Goal: Use online tool/utility: Utilize a website feature to perform a specific function

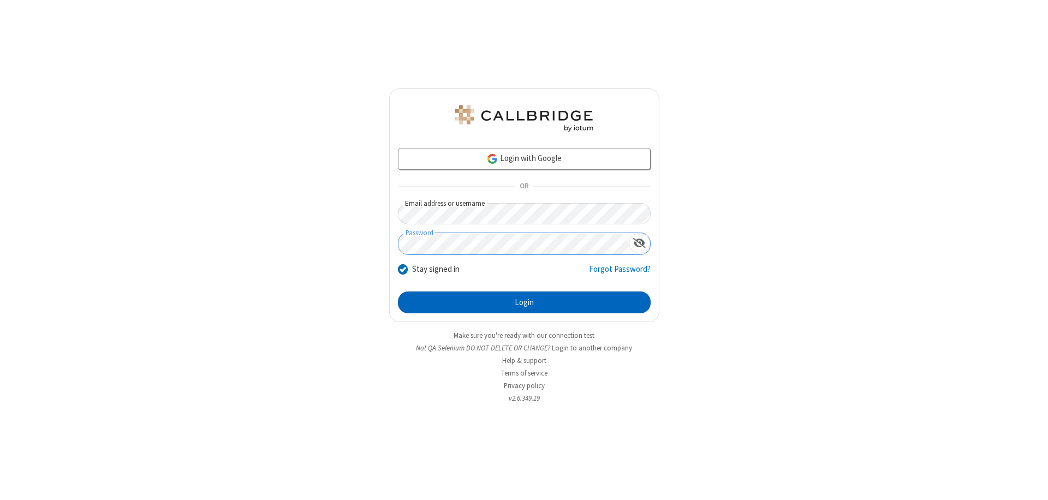
click at [524, 302] on button "Login" at bounding box center [524, 303] width 253 height 22
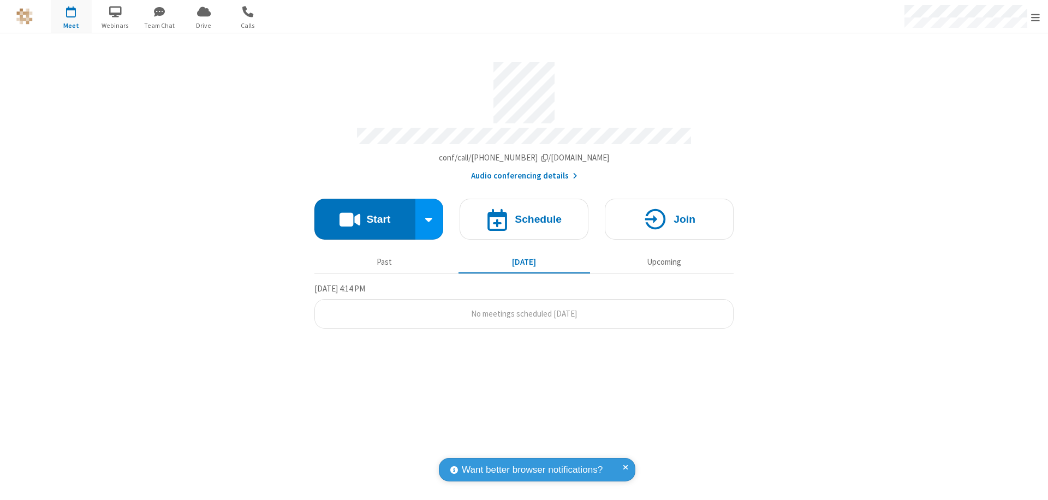
click at [365, 214] on button "Start" at bounding box center [365, 219] width 101 height 41
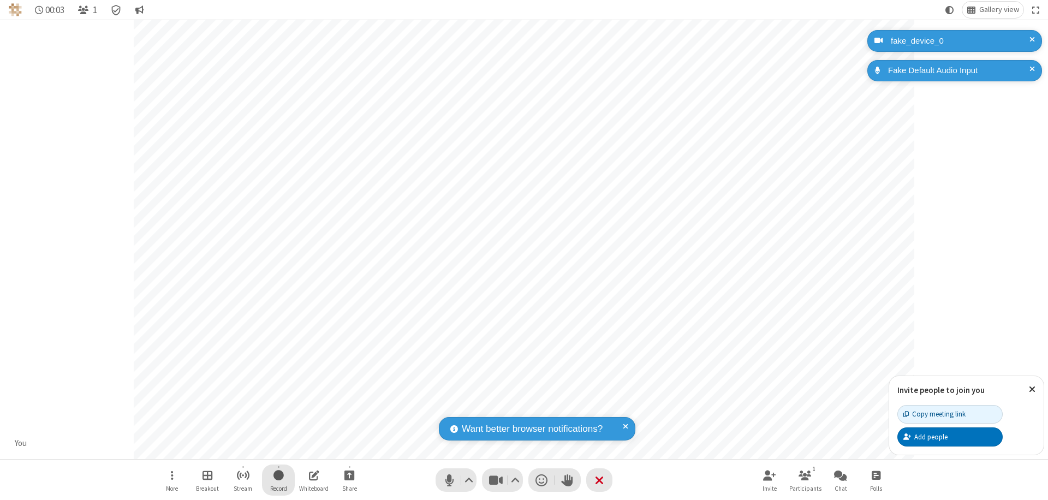
click at [278, 480] on span "Start recording" at bounding box center [279, 475] width 10 height 14
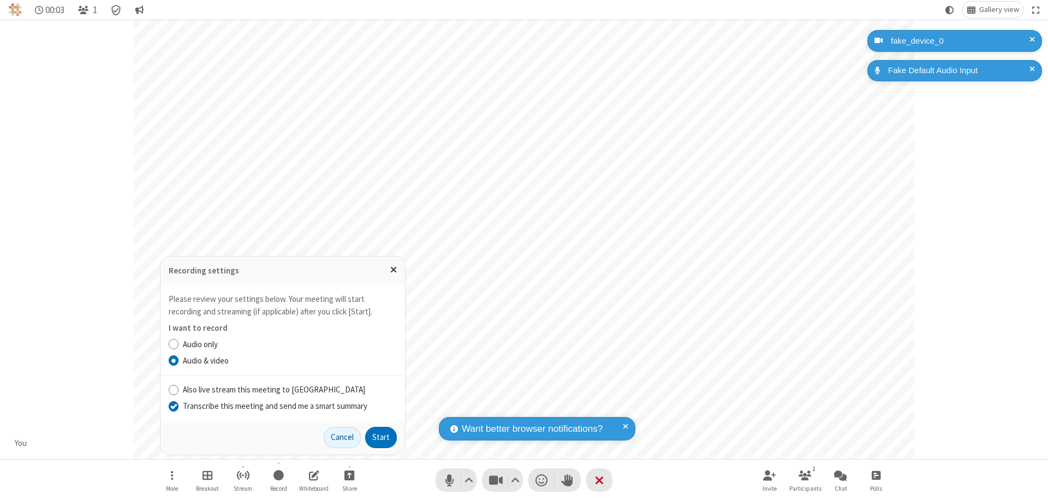
click at [173, 406] on input "Transcribe this meeting and send me a smart summary" at bounding box center [174, 405] width 10 height 11
click at [381, 437] on button "Start" at bounding box center [381, 438] width 32 height 22
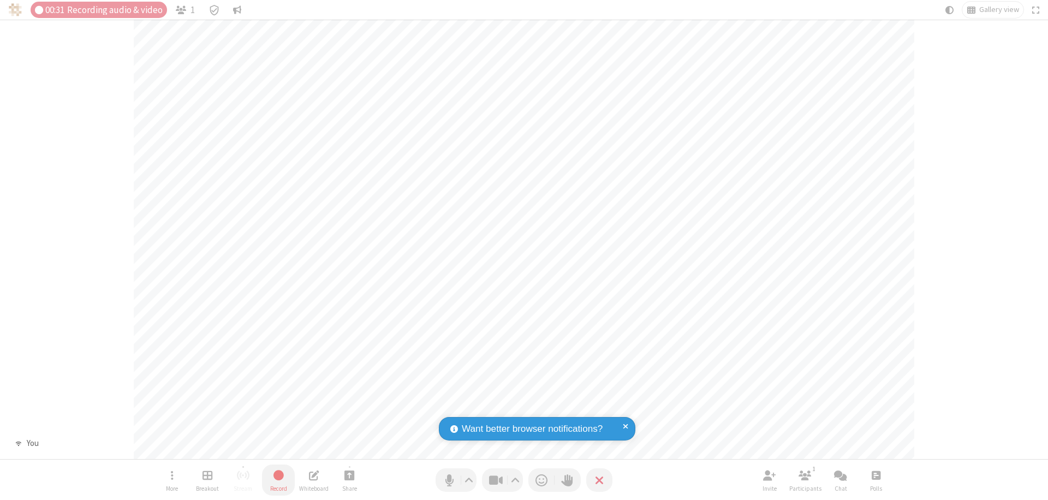
click at [278, 480] on span "Stop recording" at bounding box center [278, 475] width 13 height 14
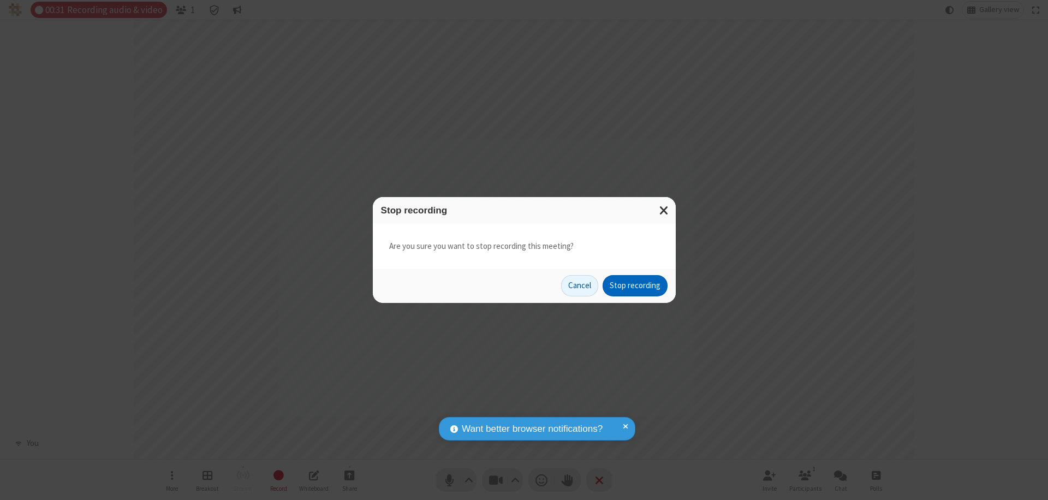
click at [635, 286] on button "Stop recording" at bounding box center [635, 286] width 65 height 22
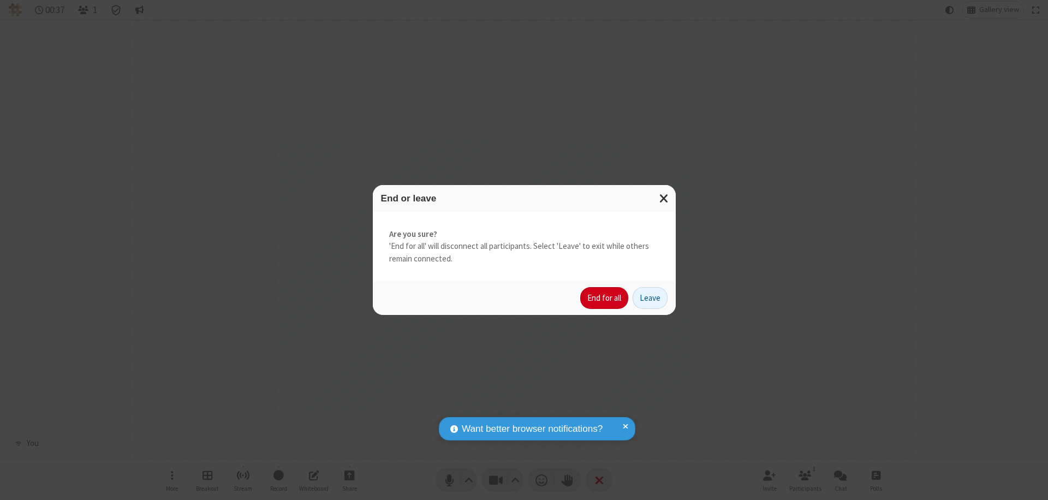
click at [605, 298] on button "End for all" at bounding box center [604, 298] width 48 height 22
